Goal: Ask a question: Seek information or help from site administrators or community

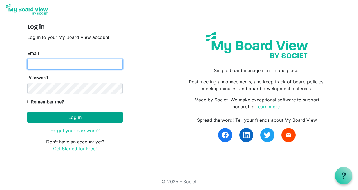
type input "Colleen.May@intervineinc.com"
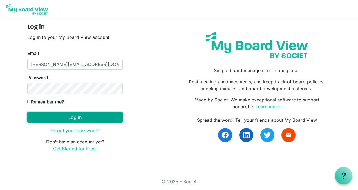
click at [66, 117] on button "Log in" at bounding box center [74, 117] width 95 height 11
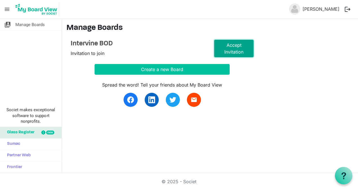
click at [233, 50] on link "Accept Invitation" at bounding box center [233, 48] width 39 height 17
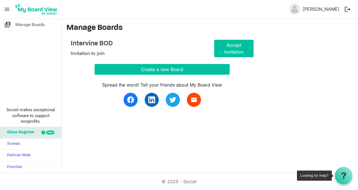
click at [347, 176] on div at bounding box center [343, 175] width 17 height 17
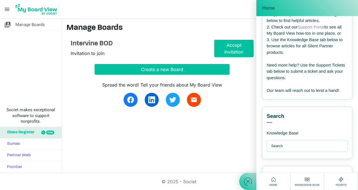
scroll to position [56, 0]
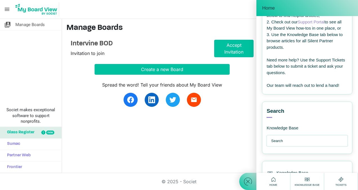
click at [278, 146] on input "text" at bounding box center [308, 140] width 75 height 11
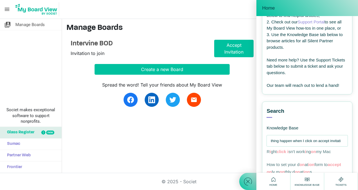
scroll to position [0, 30]
type input "Why does nothing happen when I click on accept invitation"
click at [331, 146] on input "Why does nothing happen when I click on accept invitation" at bounding box center [308, 140] width 75 height 11
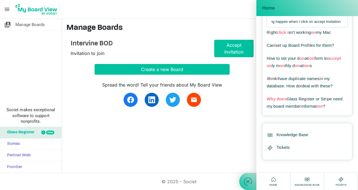
scroll to position [181, 0]
click at [294, 135] on span "Knowledge Base" at bounding box center [292, 134] width 32 height 6
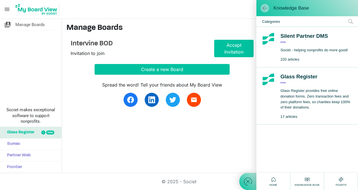
click at [262, 6] on span at bounding box center [265, 8] width 6 height 6
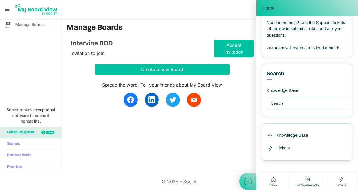
scroll to position [94, 0]
click at [283, 108] on input "text" at bounding box center [308, 102] width 75 height 11
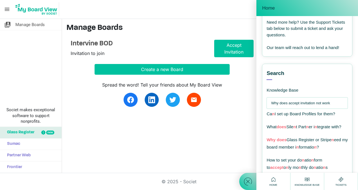
type input "Why does accept invitation not work"
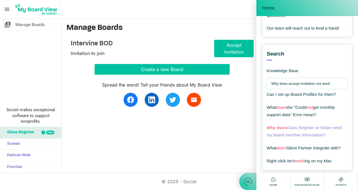
scroll to position [122, 0]
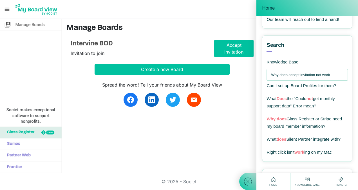
click at [211, 132] on div "switch_account Manage Boards Societ makes exceptional software to support nonpr…" at bounding box center [179, 96] width 358 height 154
click at [221, 106] on main "Manage Boards Intervine BOD Invitation to join Accept Invitation Create a new B…" at bounding box center [210, 68] width 296 height 99
click at [167, 35] on main "Manage Boards Intervine BOD Invitation to join Accept Invitation Create a new B…" at bounding box center [210, 68] width 296 height 99
click at [273, 182] on icon at bounding box center [273, 179] width 7 height 7
click at [25, 24] on span "Manage Boards" at bounding box center [29, 24] width 29 height 11
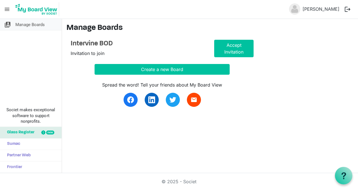
click at [26, 21] on span "Manage Boards" at bounding box center [29, 24] width 29 height 11
click at [233, 46] on link "Accept Invitation" at bounding box center [233, 48] width 39 height 17
